Goal: Check status: Check status

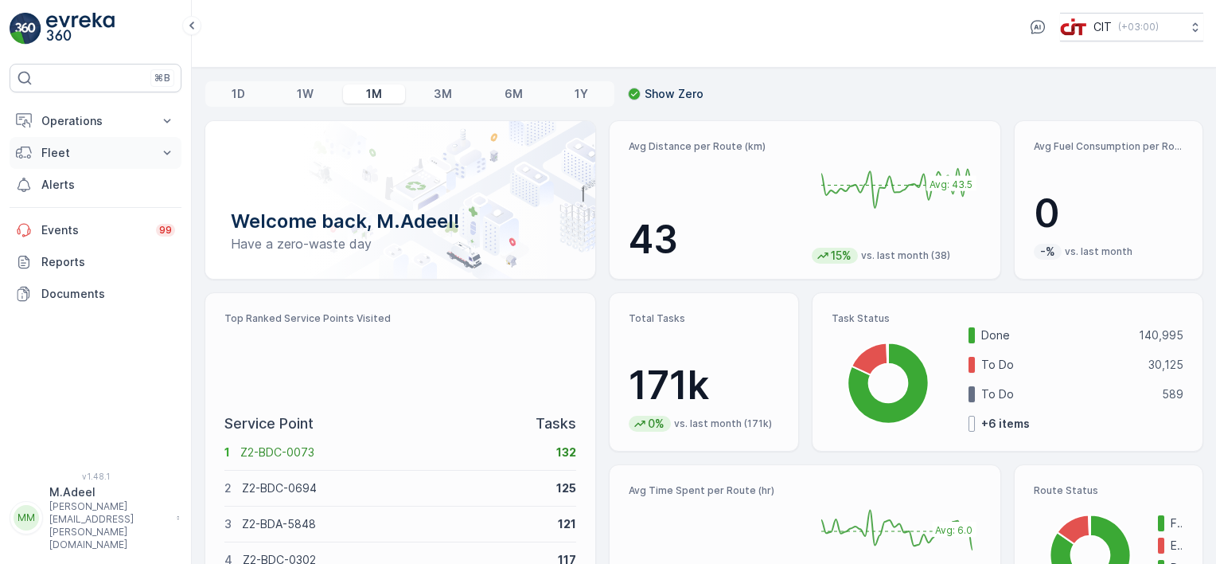
click at [96, 158] on p "Fleet" at bounding box center [95, 153] width 108 height 16
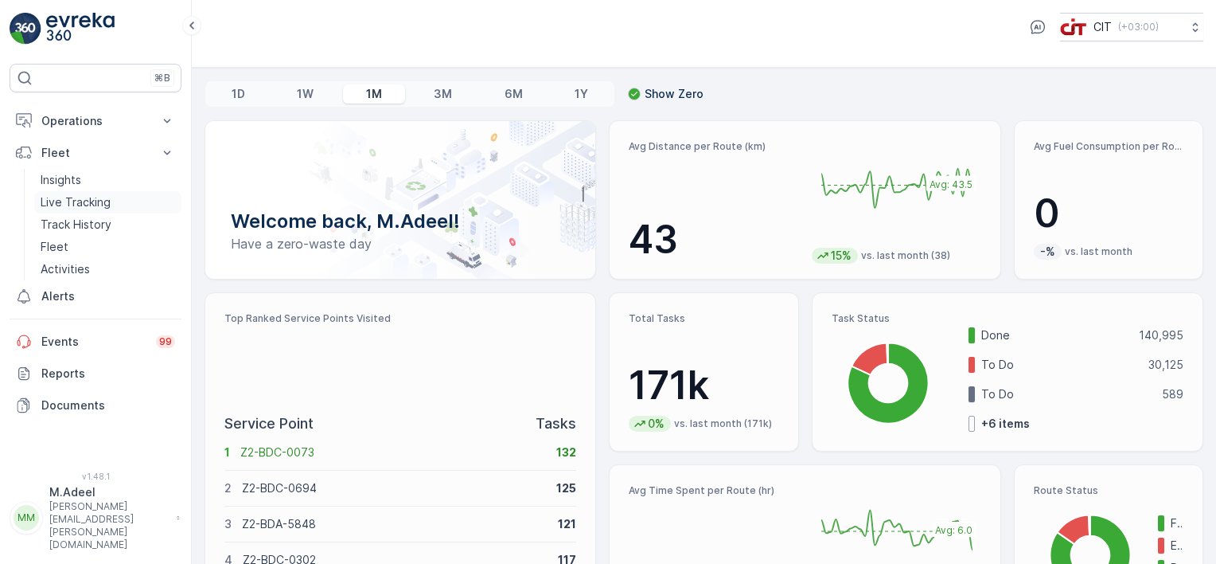
click at [76, 201] on p "Live Tracking" at bounding box center [76, 202] width 70 height 16
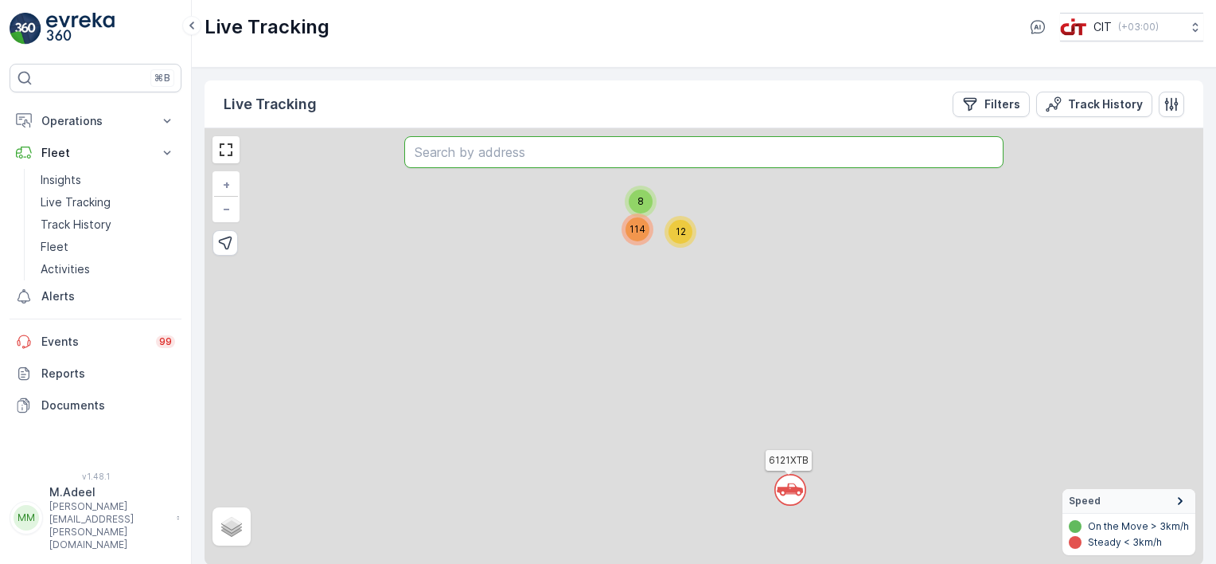
click at [578, 158] on input "text" at bounding box center [703, 152] width 599 height 32
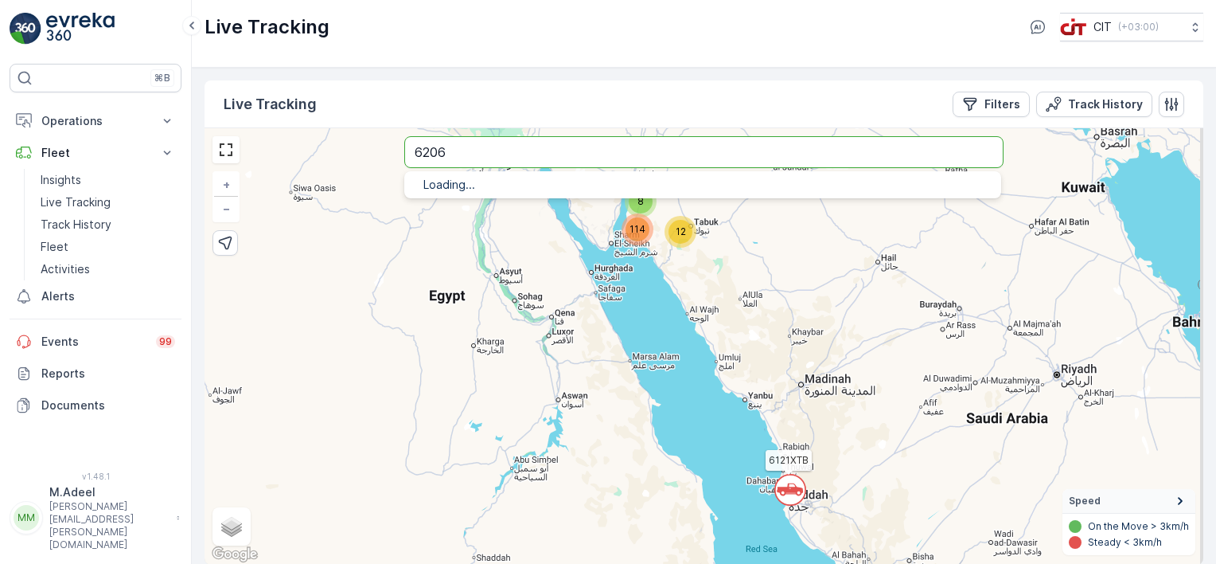
type input "6206"
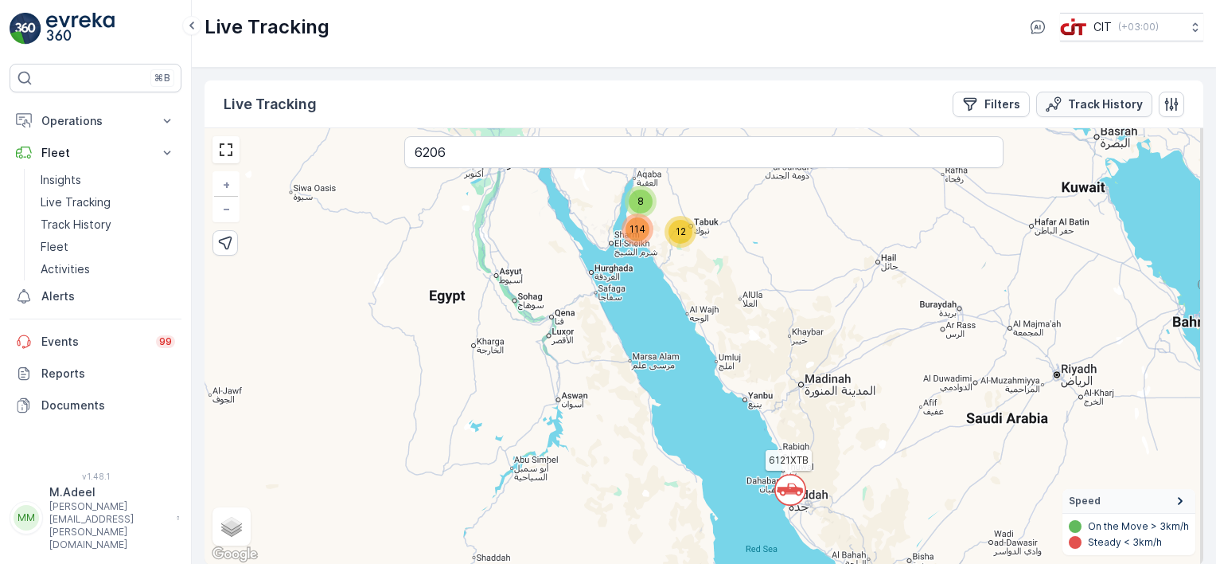
click at [1083, 98] on p "Track History" at bounding box center [1105, 104] width 75 height 16
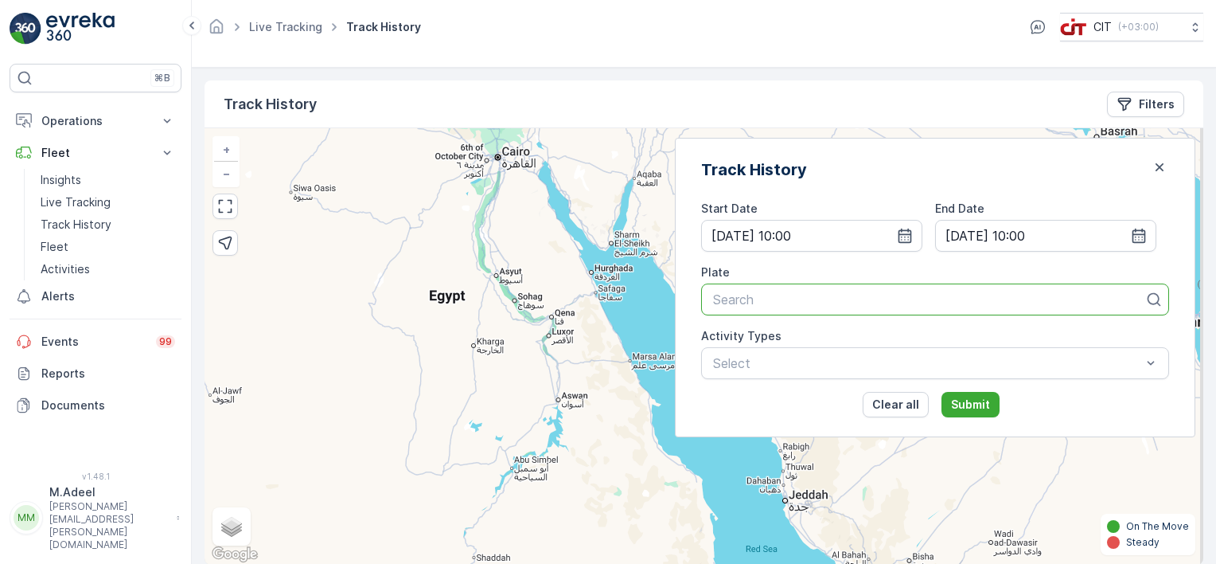
click at [861, 303] on div at bounding box center [929, 299] width 435 height 14
type input "6206"
click at [865, 335] on span "6206 XTB (Chandradhoj- Dyna - Zone 03 (OCS))" at bounding box center [857, 338] width 293 height 14
click at [986, 400] on p "Submit" at bounding box center [970, 404] width 39 height 16
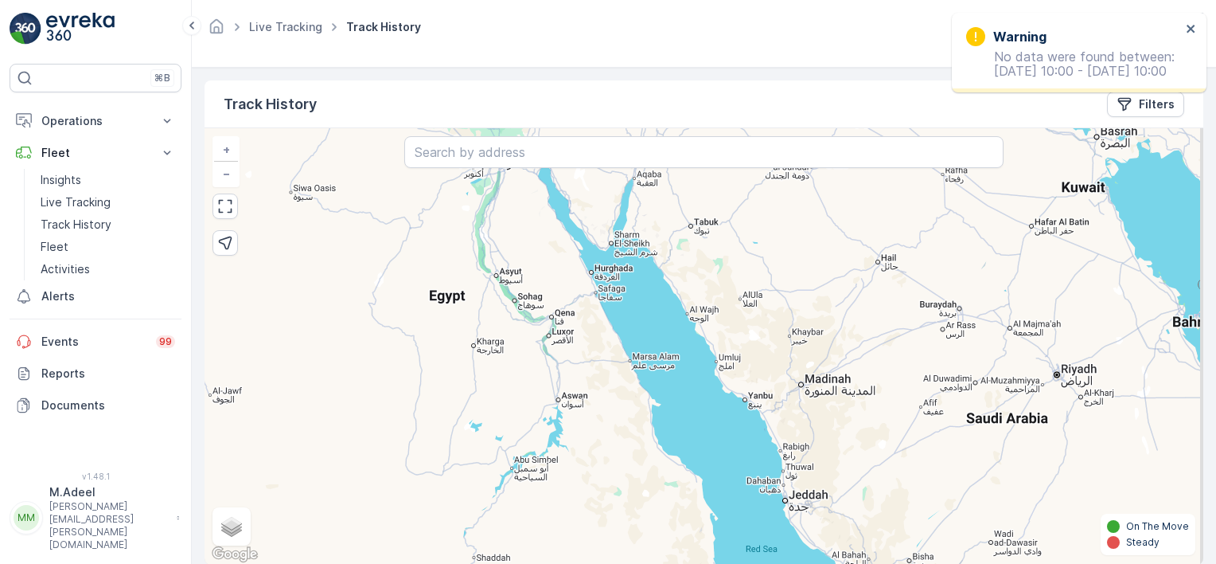
click at [1199, 28] on div "Warning No data were found between: [DATE] 10:00 - [DATE] 10:00" at bounding box center [1079, 53] width 255 height 80
click at [1193, 29] on icon "close" at bounding box center [1191, 28] width 11 height 13
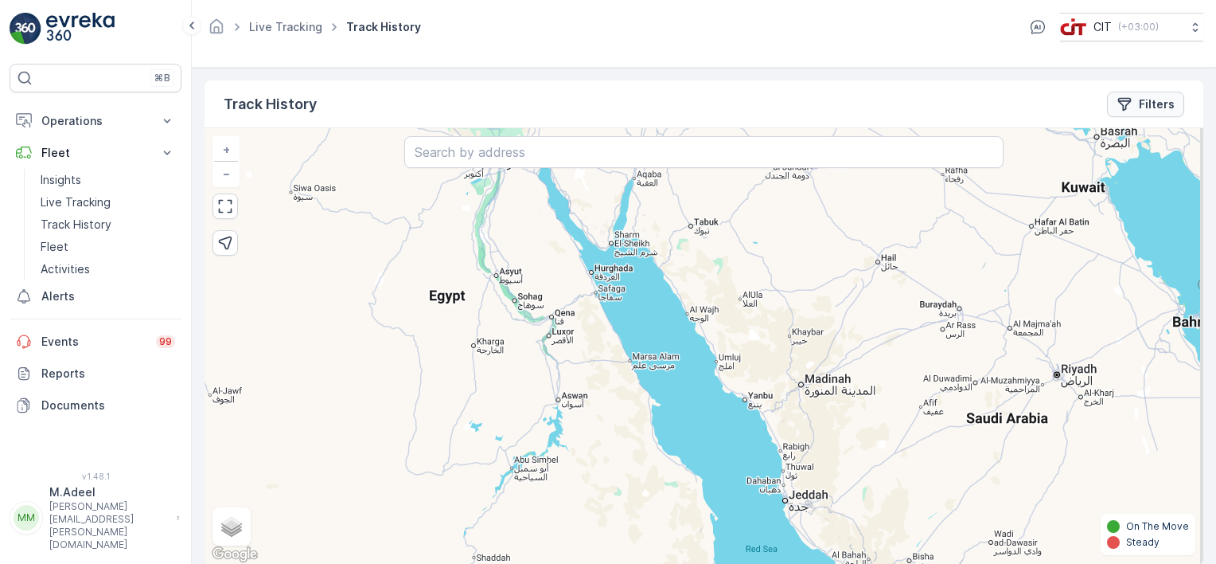
click at [1129, 96] on icon "Filters" at bounding box center [1125, 104] width 16 height 16
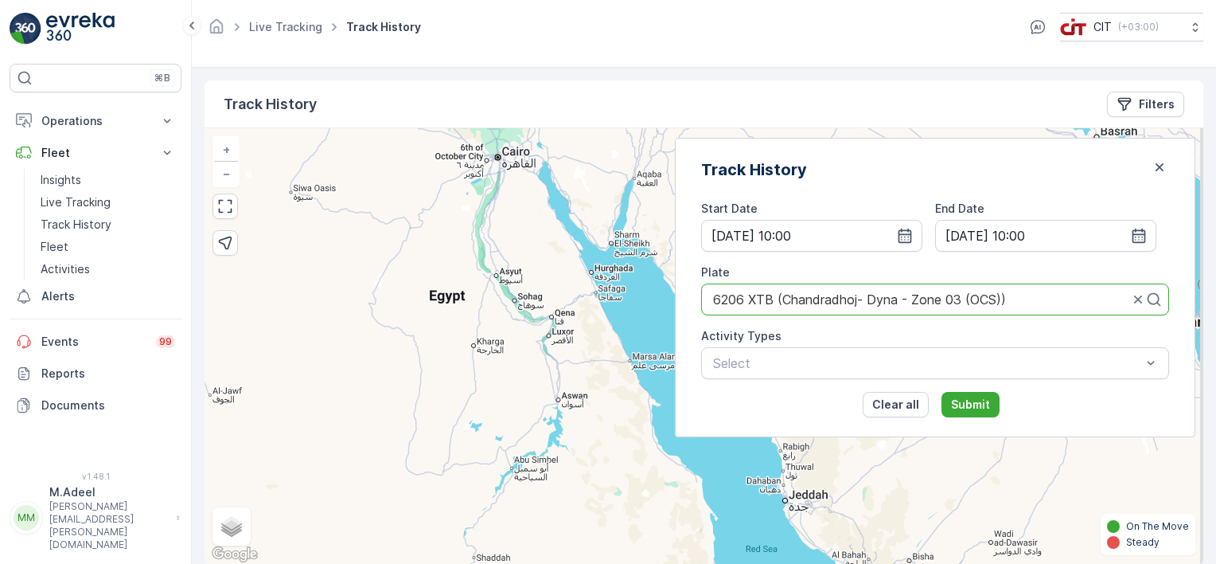
click at [800, 303] on div at bounding box center [921, 299] width 419 height 14
drag, startPoint x: 762, startPoint y: 299, endPoint x: 1056, endPoint y: 296, distance: 294.6
click at [1056, 296] on div at bounding box center [921, 299] width 419 height 14
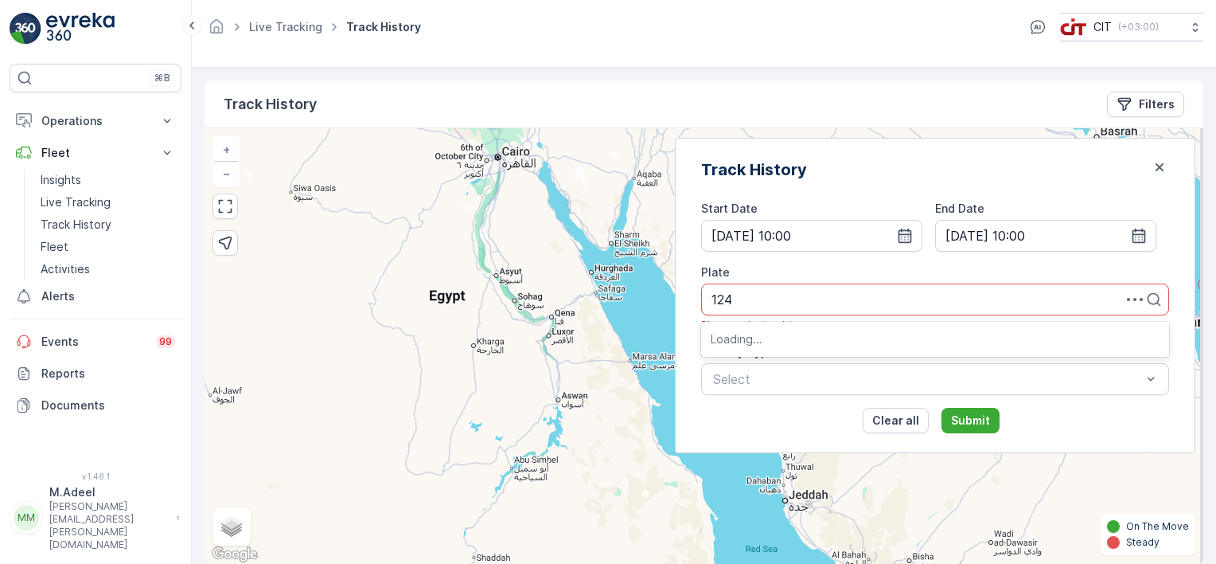
type input "1247"
click at [966, 338] on span "1247 JGB (Legacy Team - (New Dyna - 02))" at bounding box center [843, 338] width 264 height 14
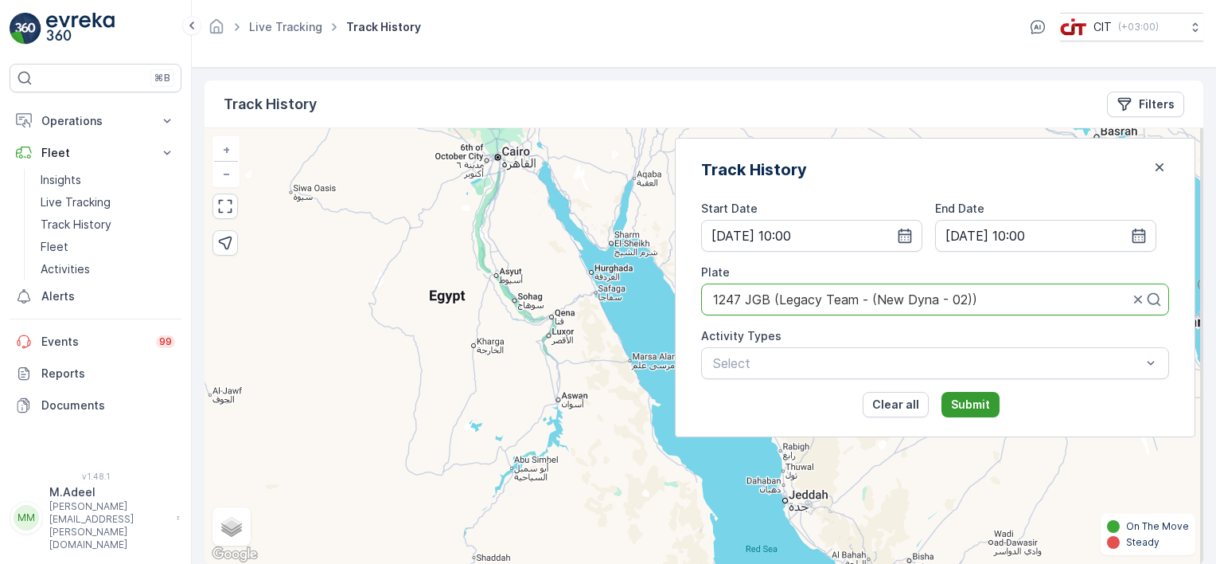
click at [990, 404] on p "Submit" at bounding box center [970, 404] width 39 height 16
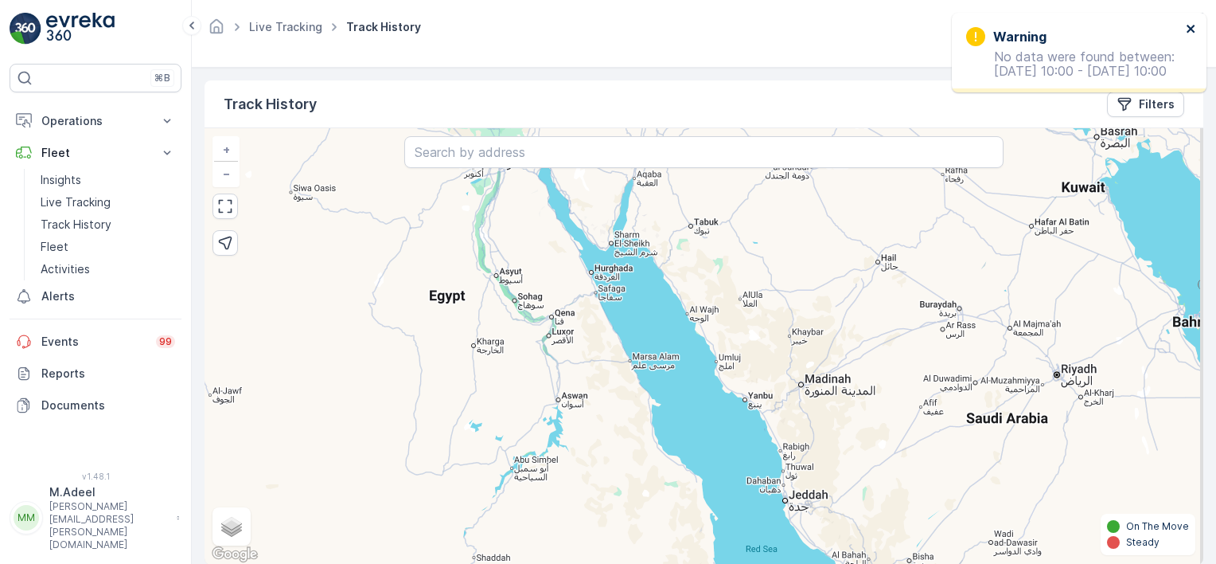
click at [1193, 27] on icon "close" at bounding box center [1191, 29] width 8 height 8
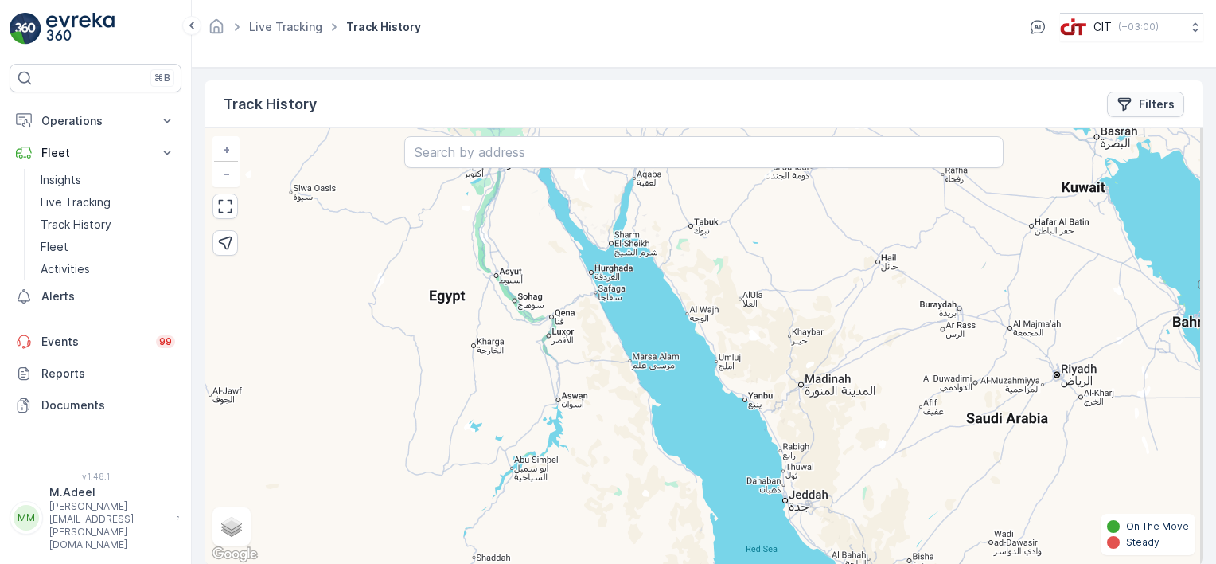
click at [1129, 108] on icon "Filters" at bounding box center [1125, 104] width 16 height 16
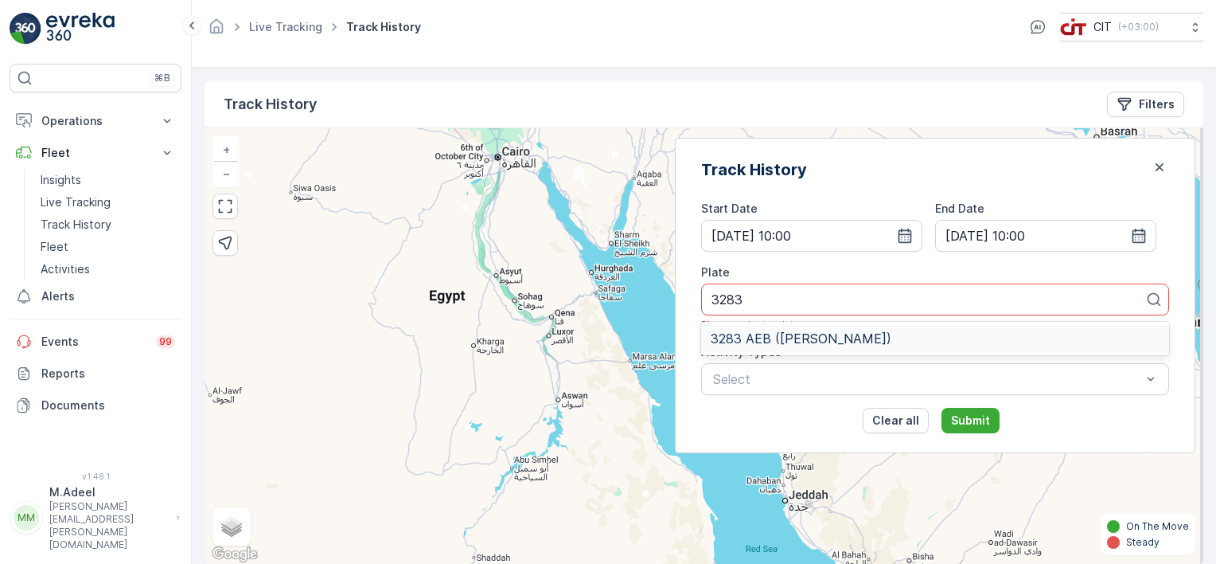
type input "3283"
type input "3287"
type input "6207"
type input "3257"
click at [812, 342] on span "3257 TTB (Graffiti - [PERSON_NAME])" at bounding box center [829, 338] width 236 height 14
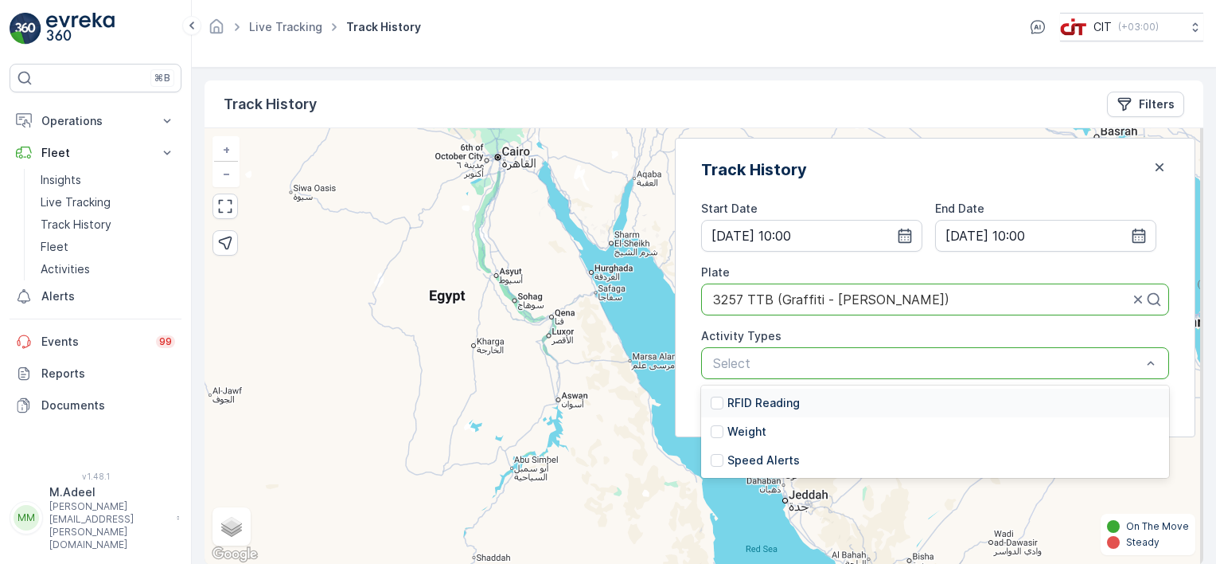
click at [859, 356] on div at bounding box center [927, 363] width 431 height 14
click at [777, 459] on p "Speed Alerts" at bounding box center [764, 460] width 72 height 16
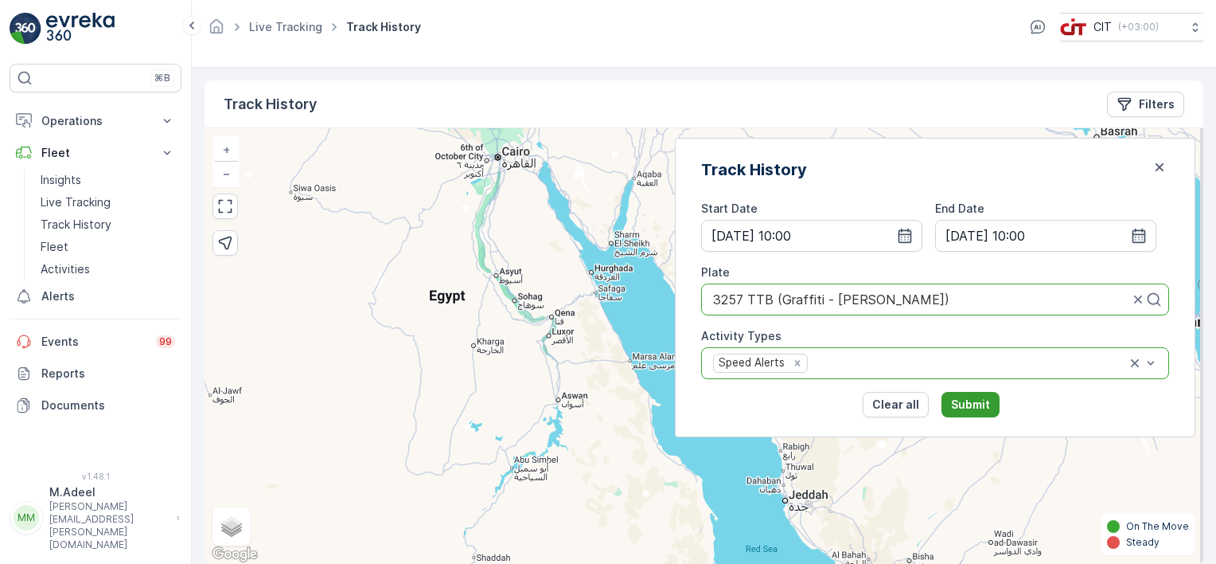
click at [990, 404] on p "Submit" at bounding box center [970, 404] width 39 height 16
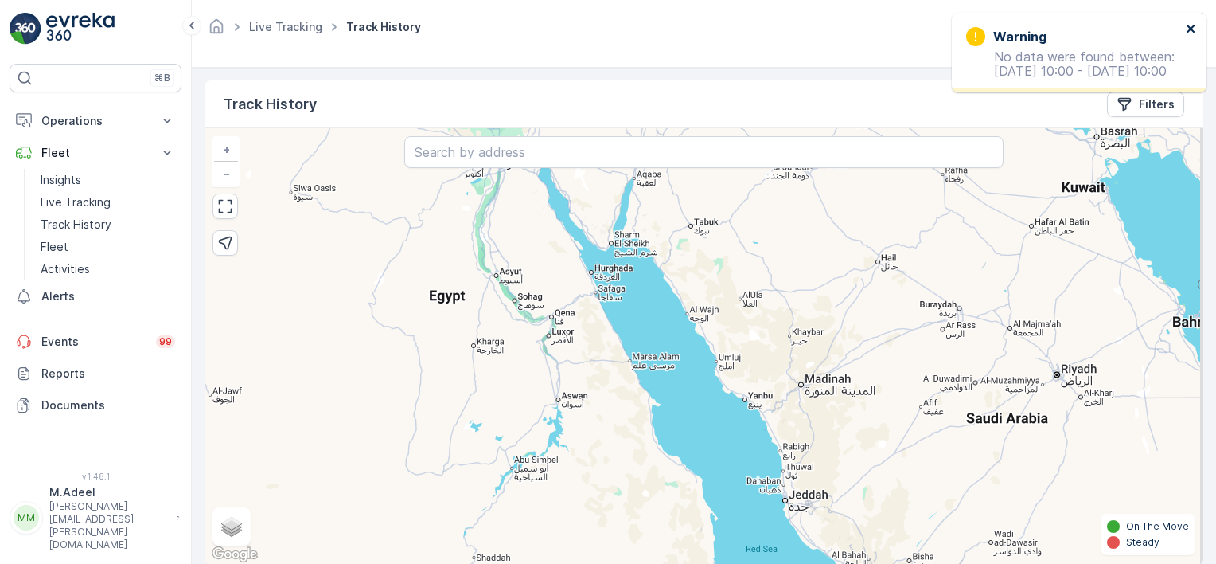
click at [1193, 29] on icon "close" at bounding box center [1191, 28] width 11 height 13
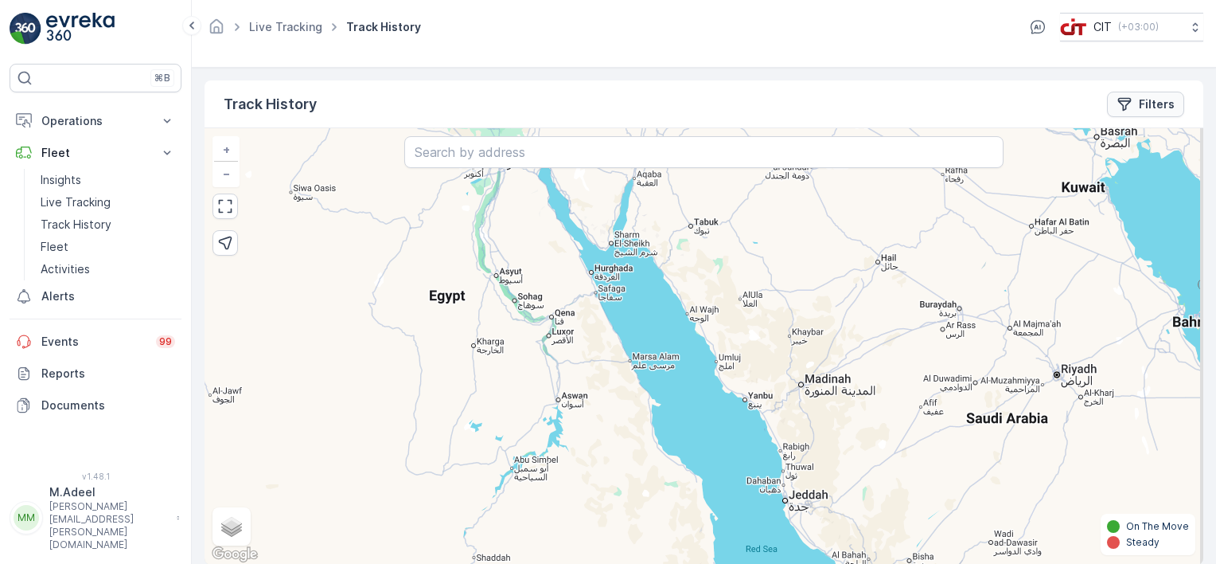
click at [1122, 103] on icon "Filters" at bounding box center [1125, 104] width 16 height 16
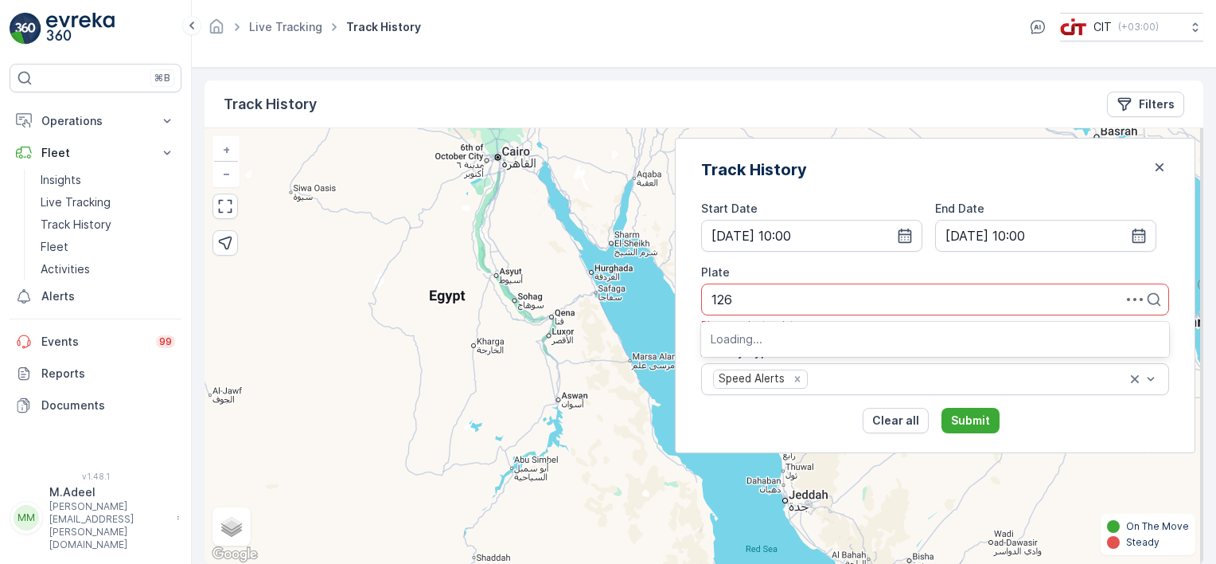
type input "1260"
click at [916, 334] on span "1260 EEB (Ramulu Supervisor - Zone 04 (OCS))" at bounding box center [851, 338] width 280 height 14
